Goal: Navigation & Orientation: Find specific page/section

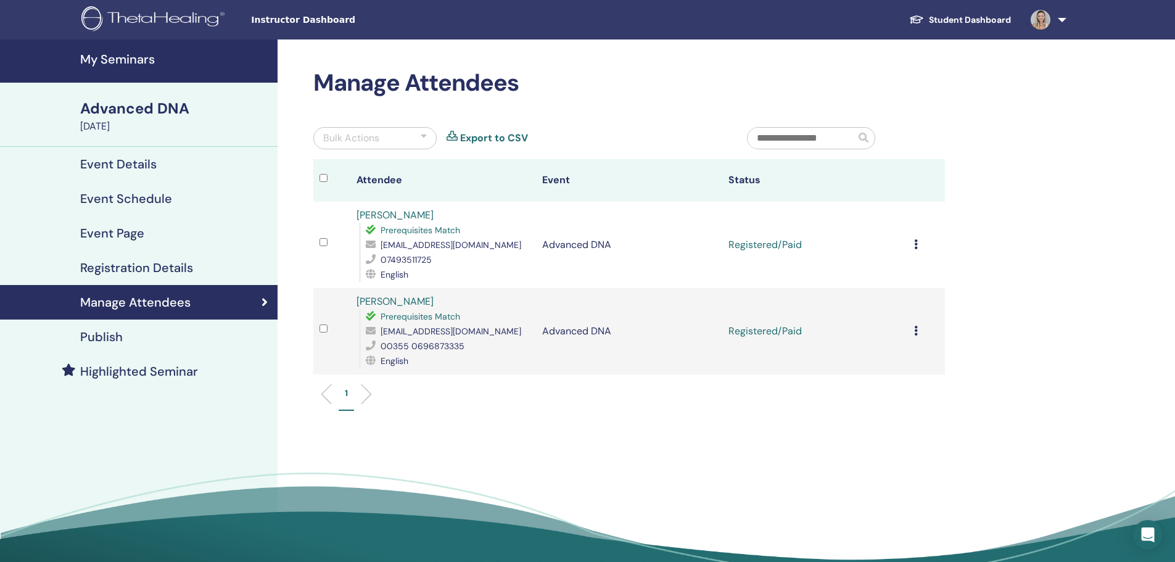
click at [156, 12] on img at bounding box center [154, 20] width 147 height 28
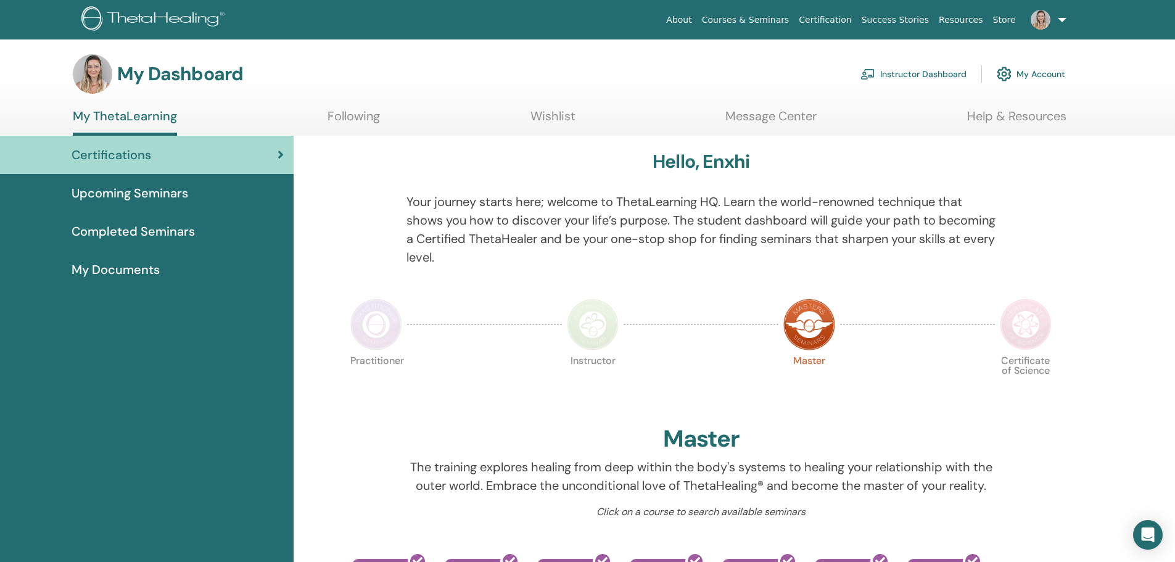
click at [907, 72] on link "Instructor Dashboard" at bounding box center [914, 73] width 106 height 27
